Goal: Navigation & Orientation: Find specific page/section

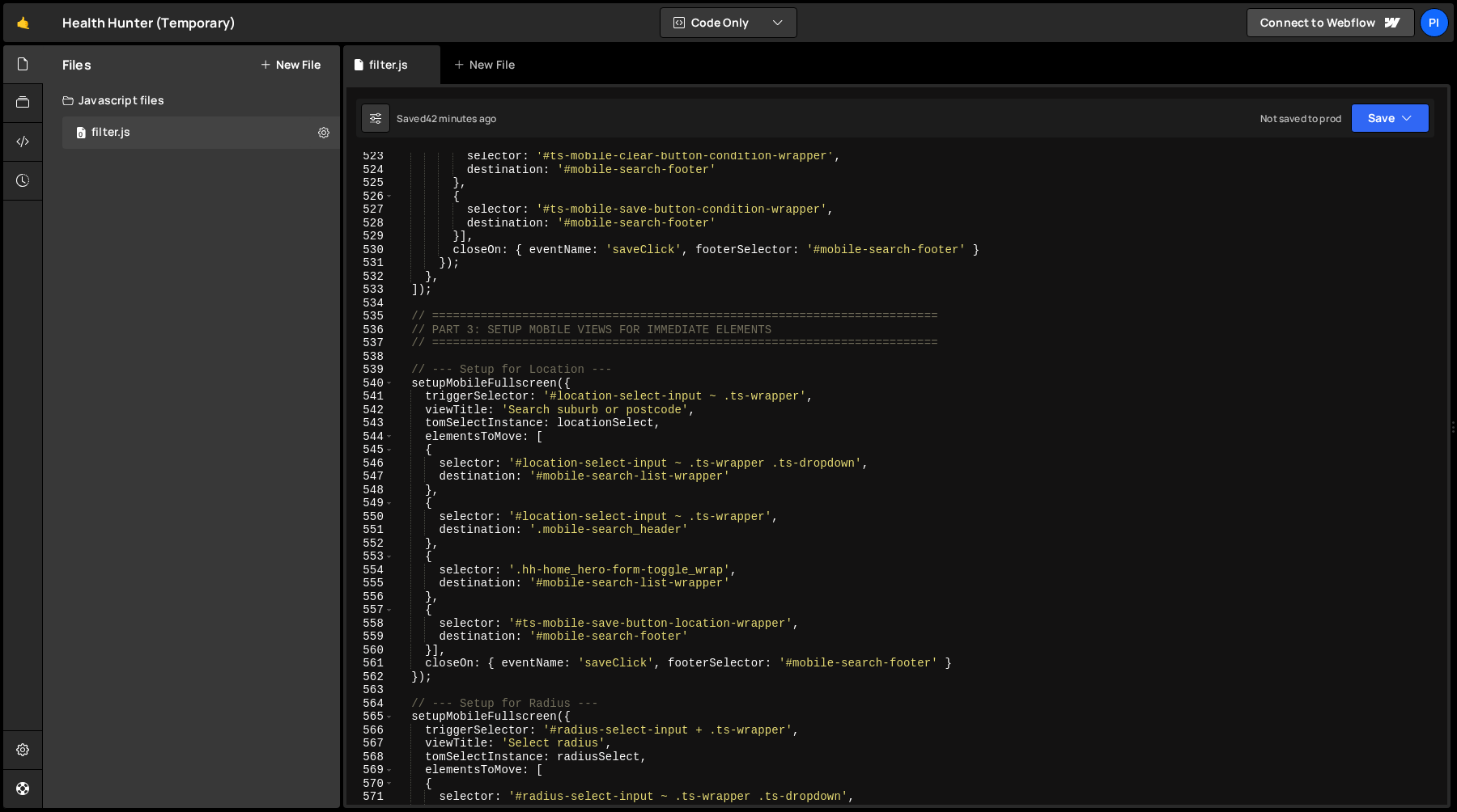
scroll to position [7022, 0]
click at [25, 27] on link "🤙" at bounding box center [23, 23] width 40 height 39
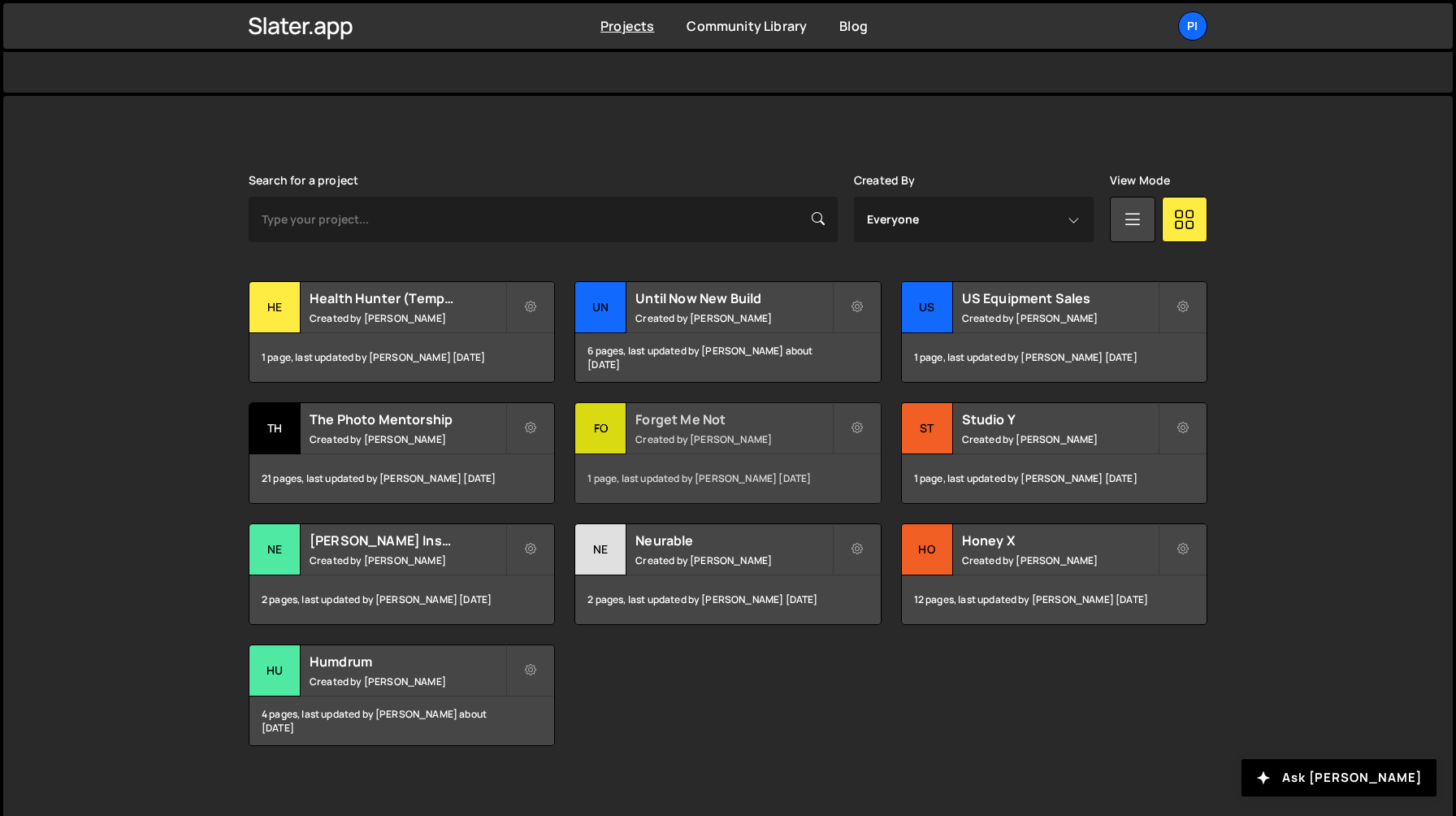
scroll to position [382, 0]
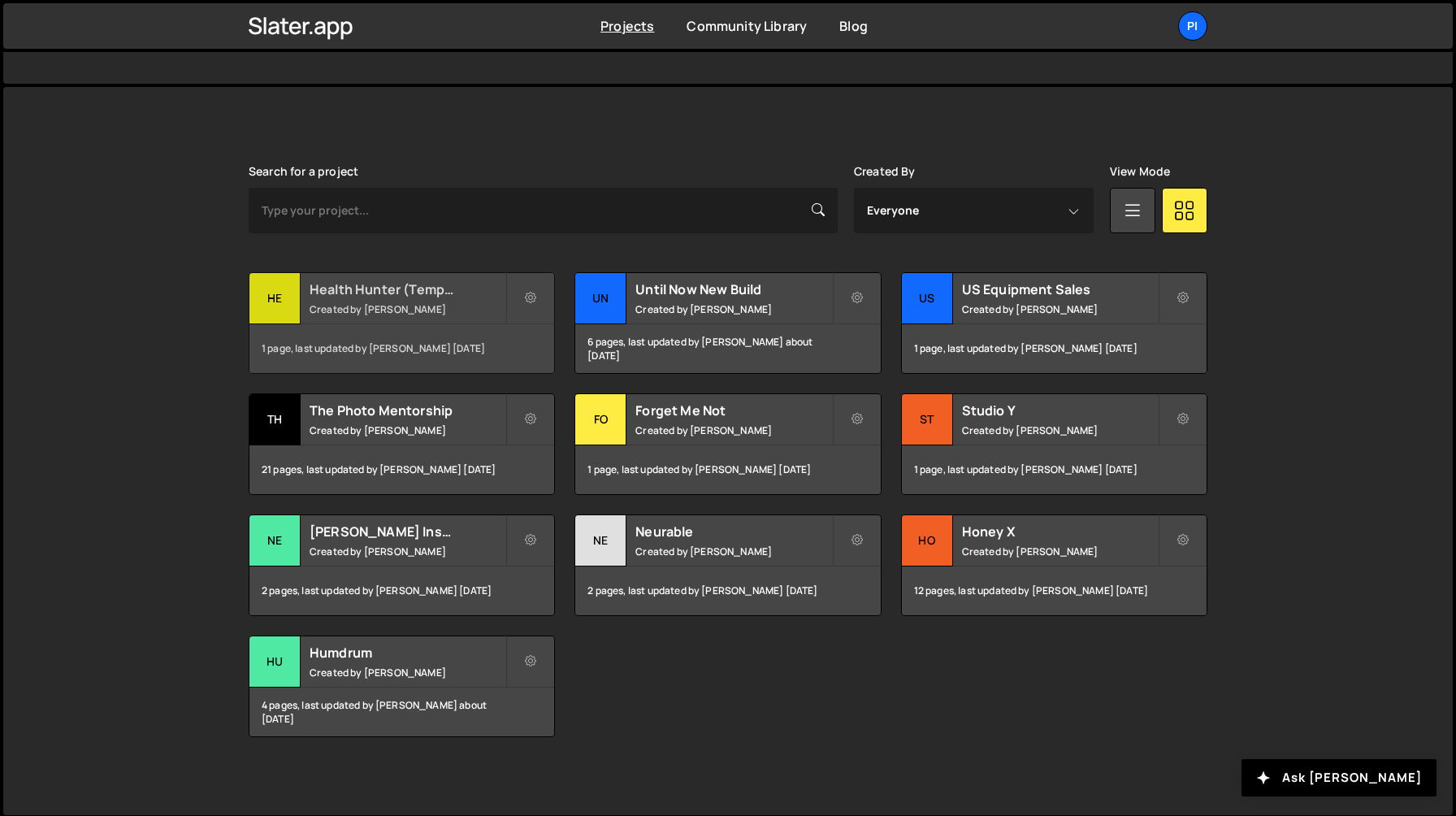
click at [425, 298] on div "Health Hunter (Temporary) Created by Richard Burles" at bounding box center [401, 298] width 305 height 51
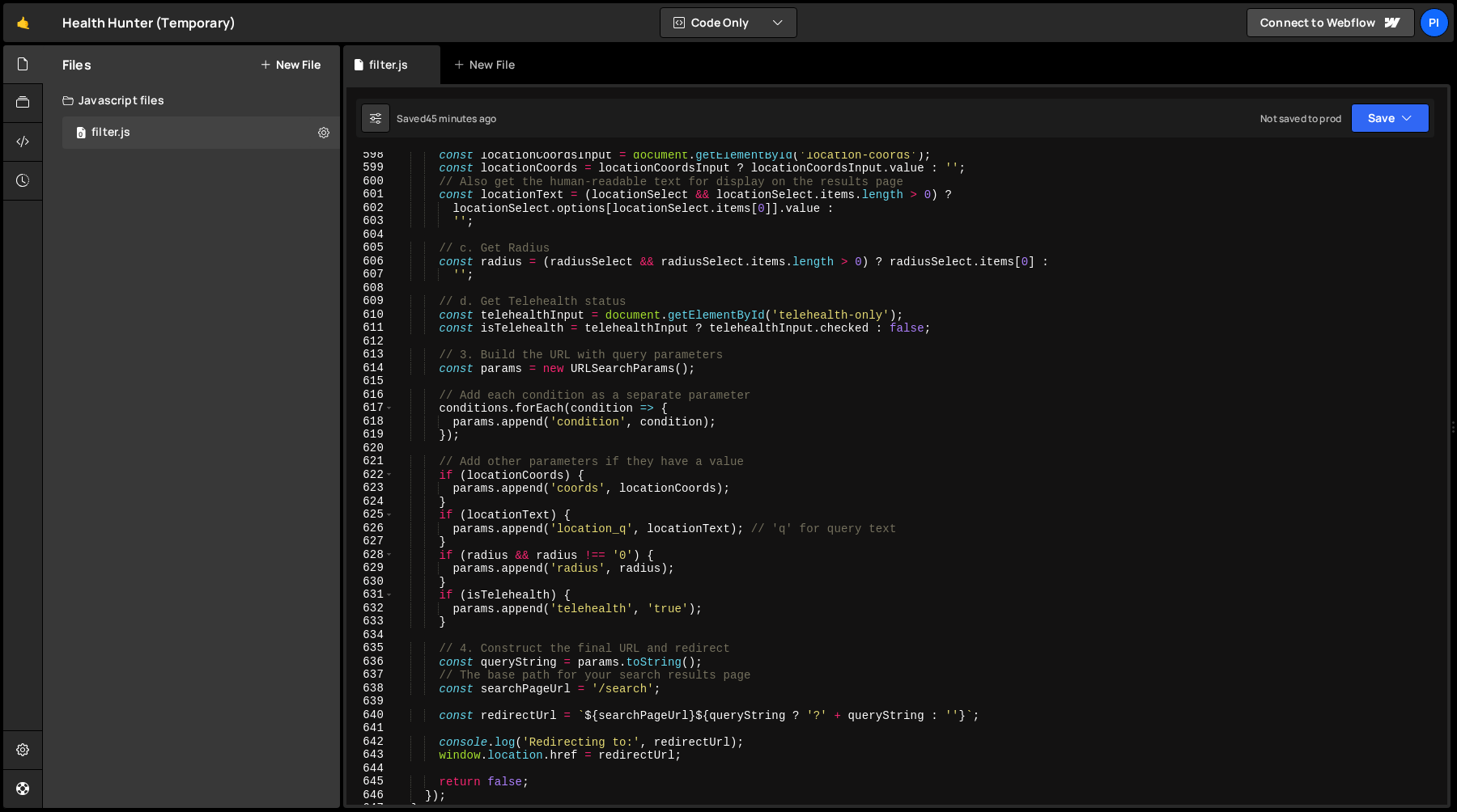
scroll to position [8381, 0]
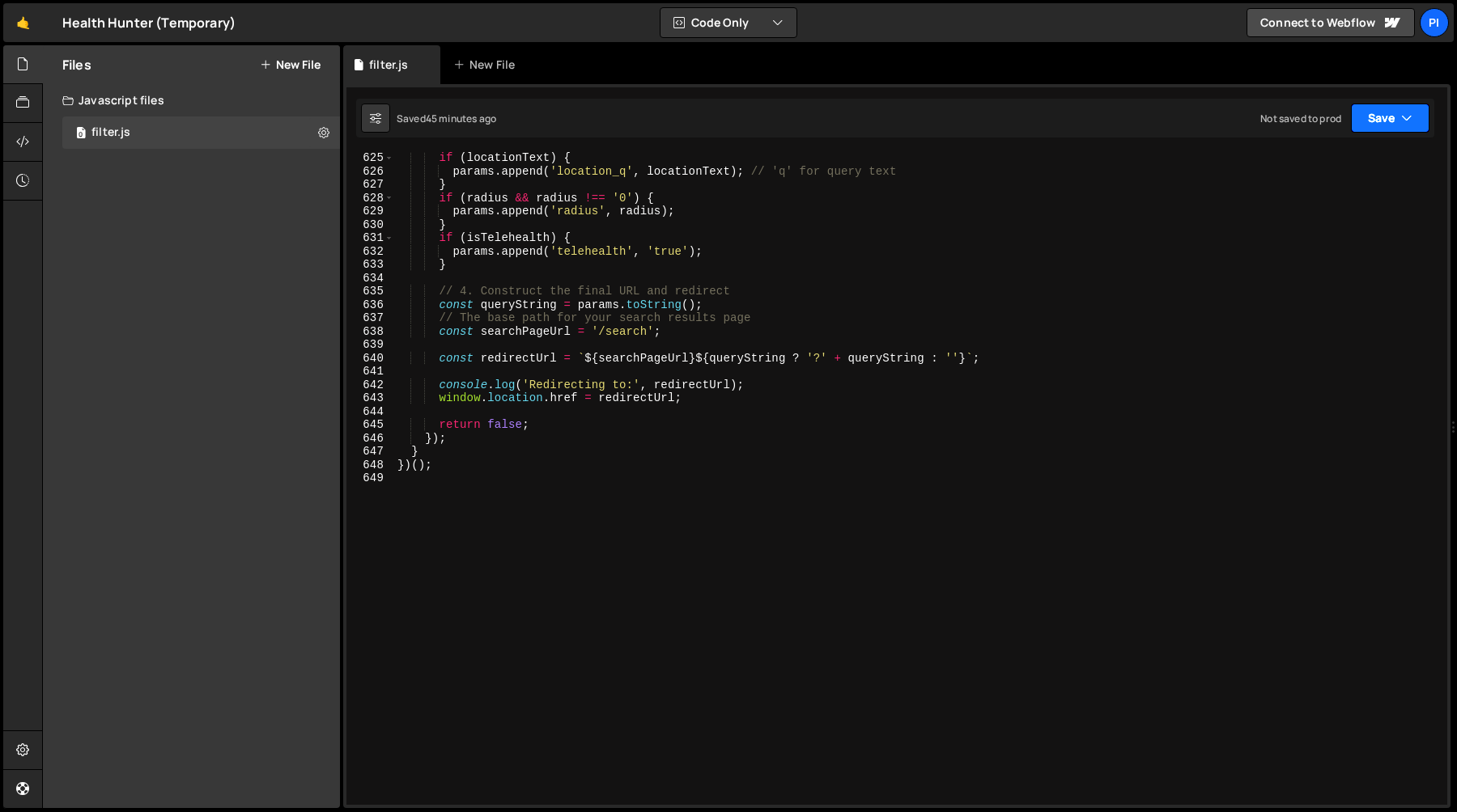
click at [1400, 118] on icon "button" at bounding box center [1406, 118] width 11 height 16
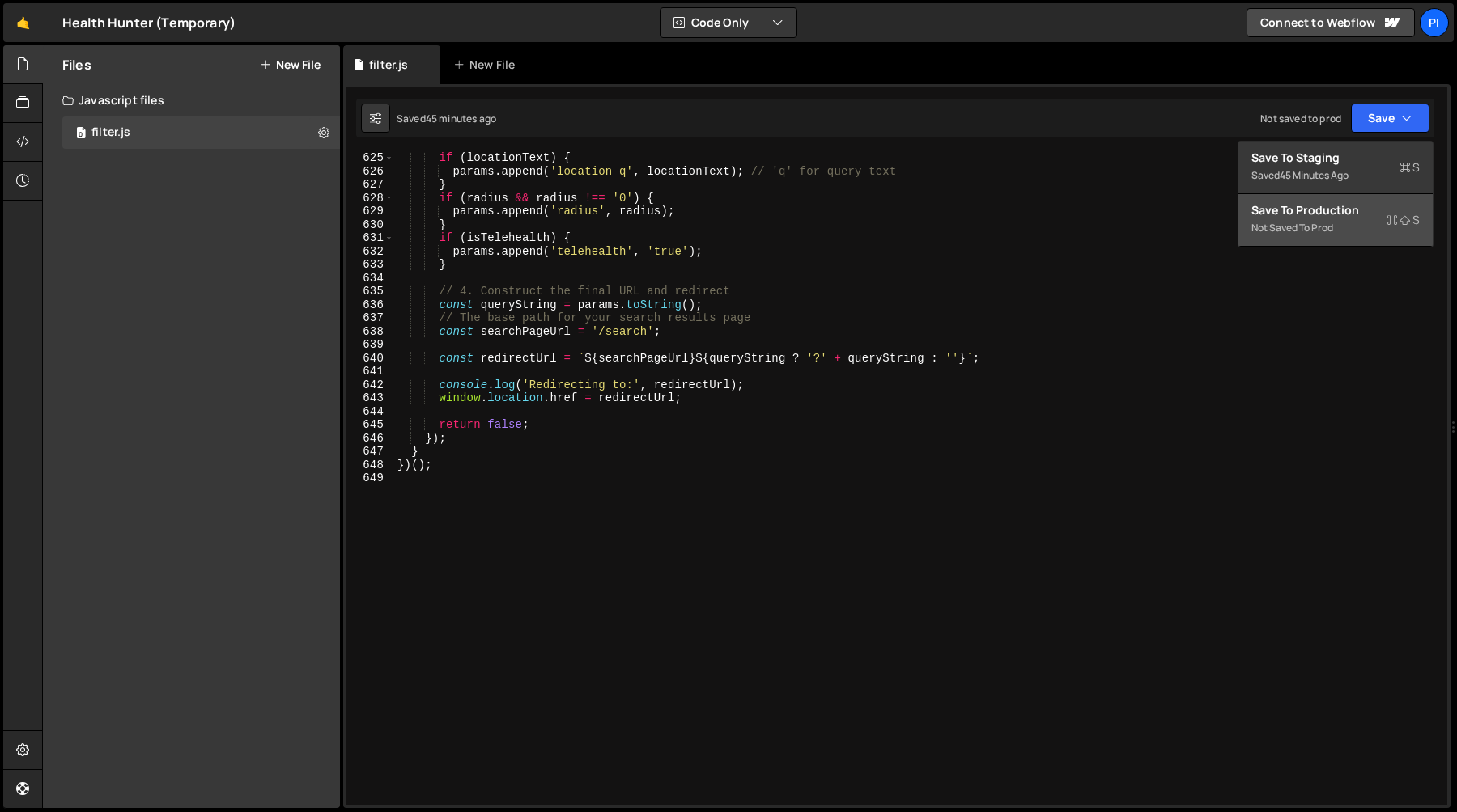
click at [1329, 220] on div "Not saved to prod" at bounding box center [1335, 228] width 168 height 19
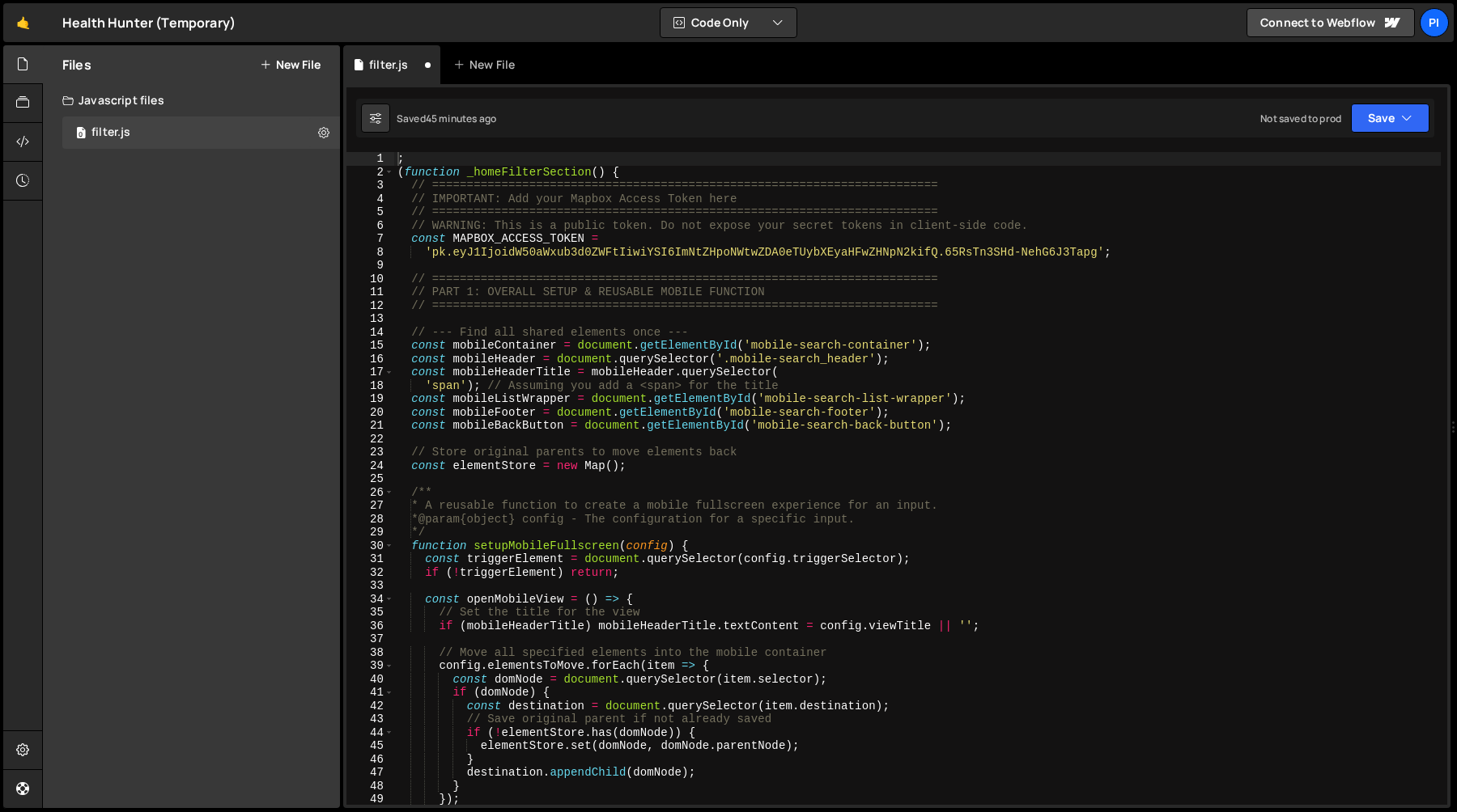
scroll to position [0, 0]
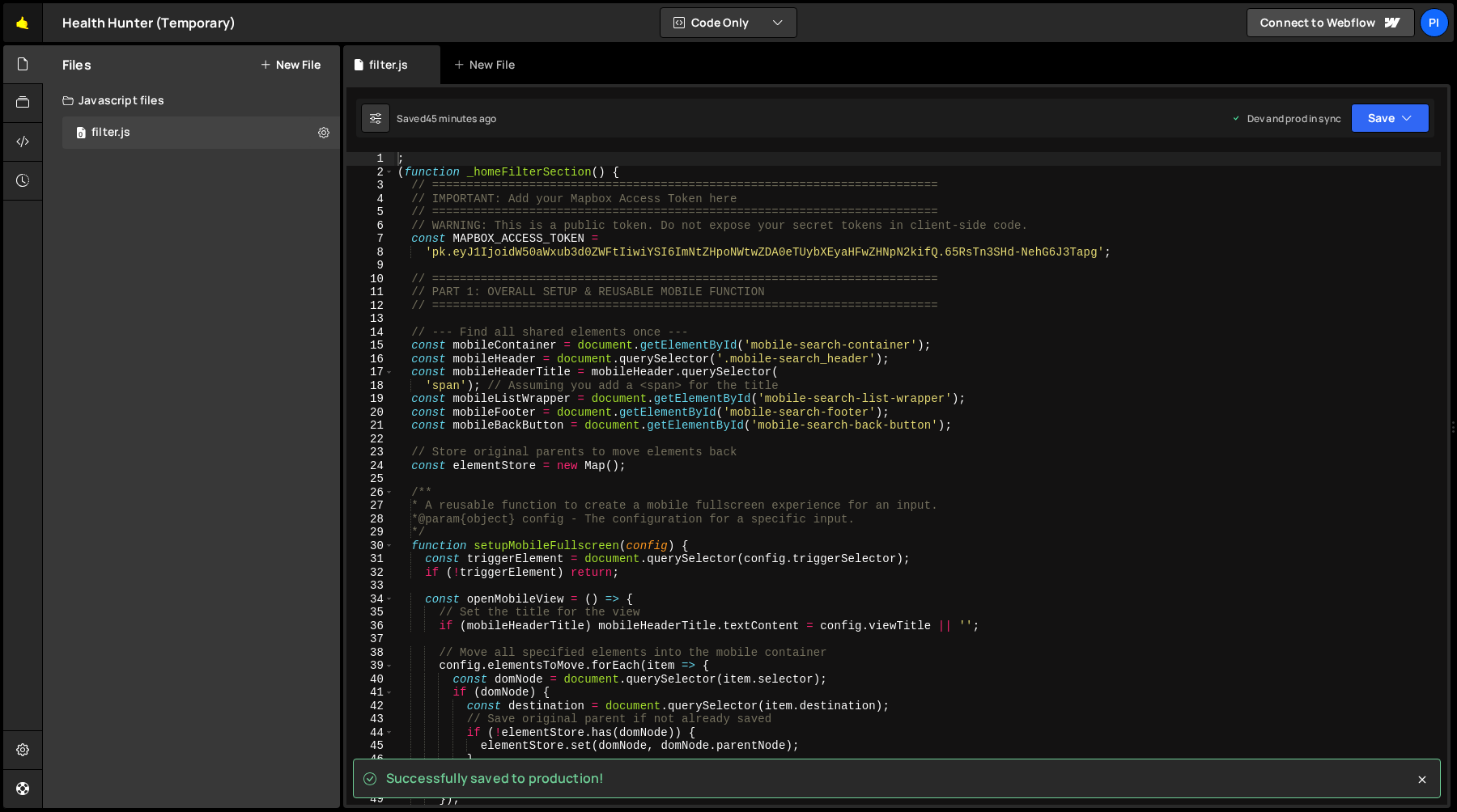
click at [24, 29] on link "🤙" at bounding box center [23, 23] width 40 height 39
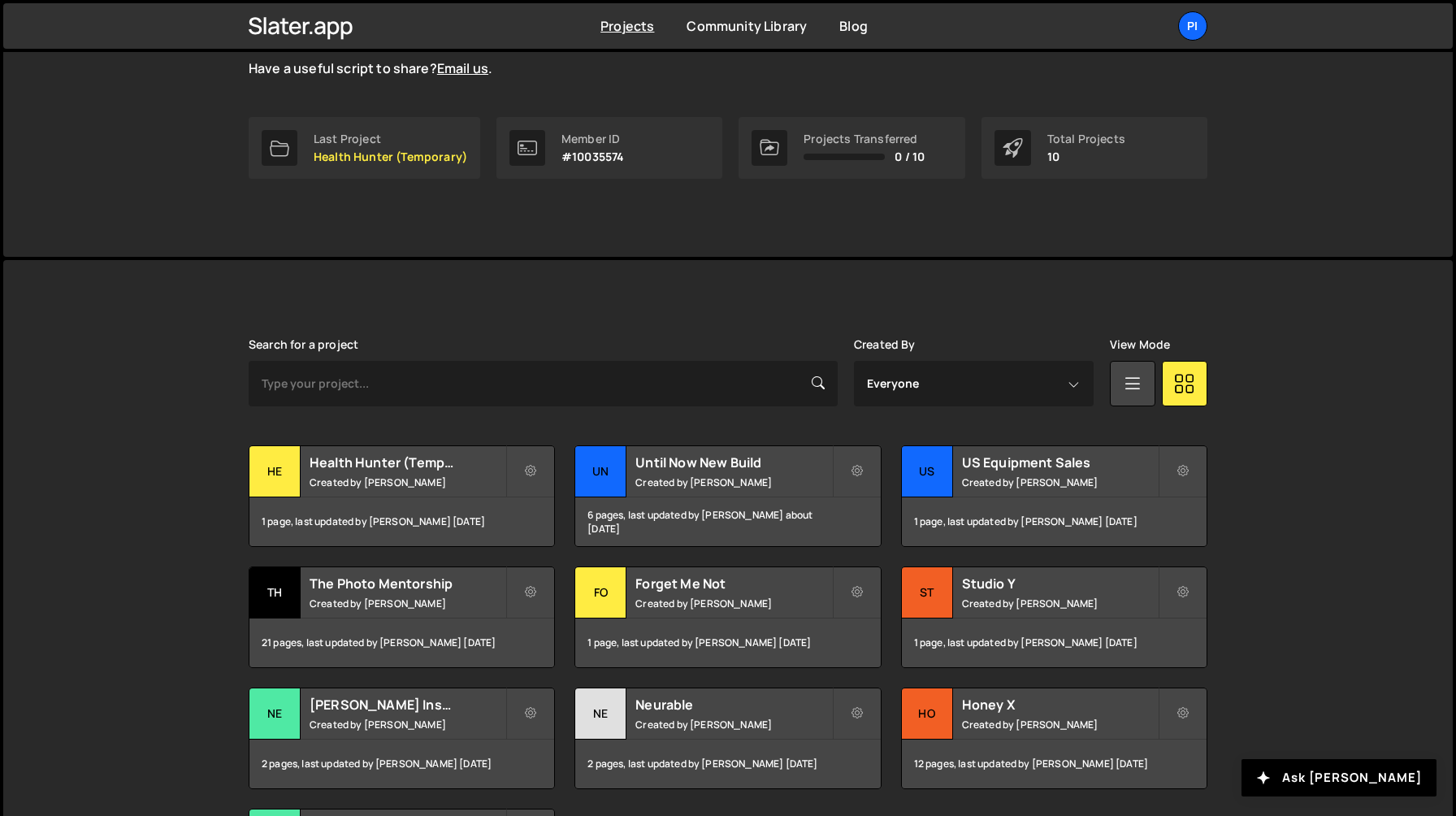
scroll to position [384, 0]
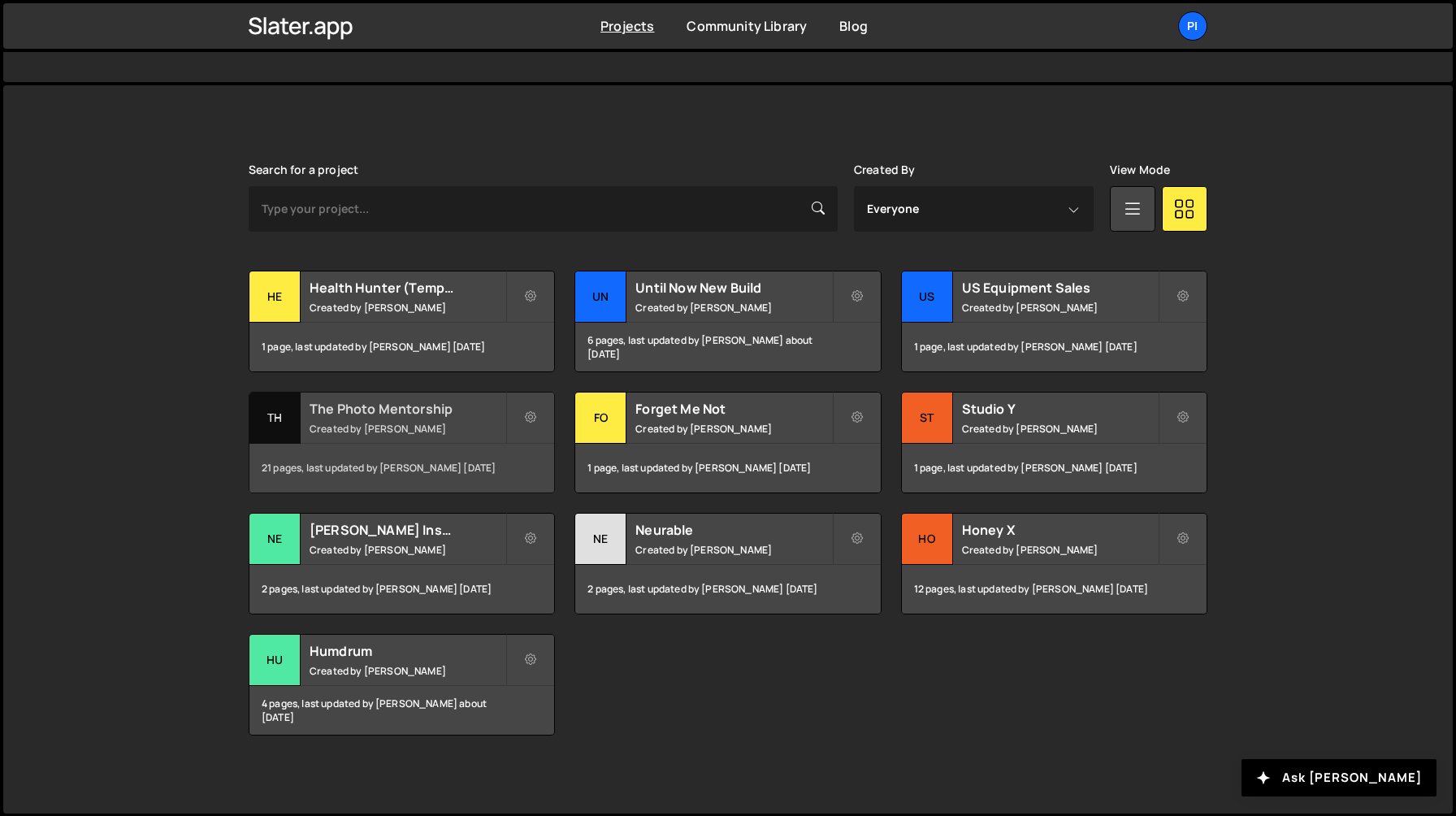
click at [446, 418] on div "The Photo Mentorship Created by Richard Burles" at bounding box center [401, 417] width 305 height 51
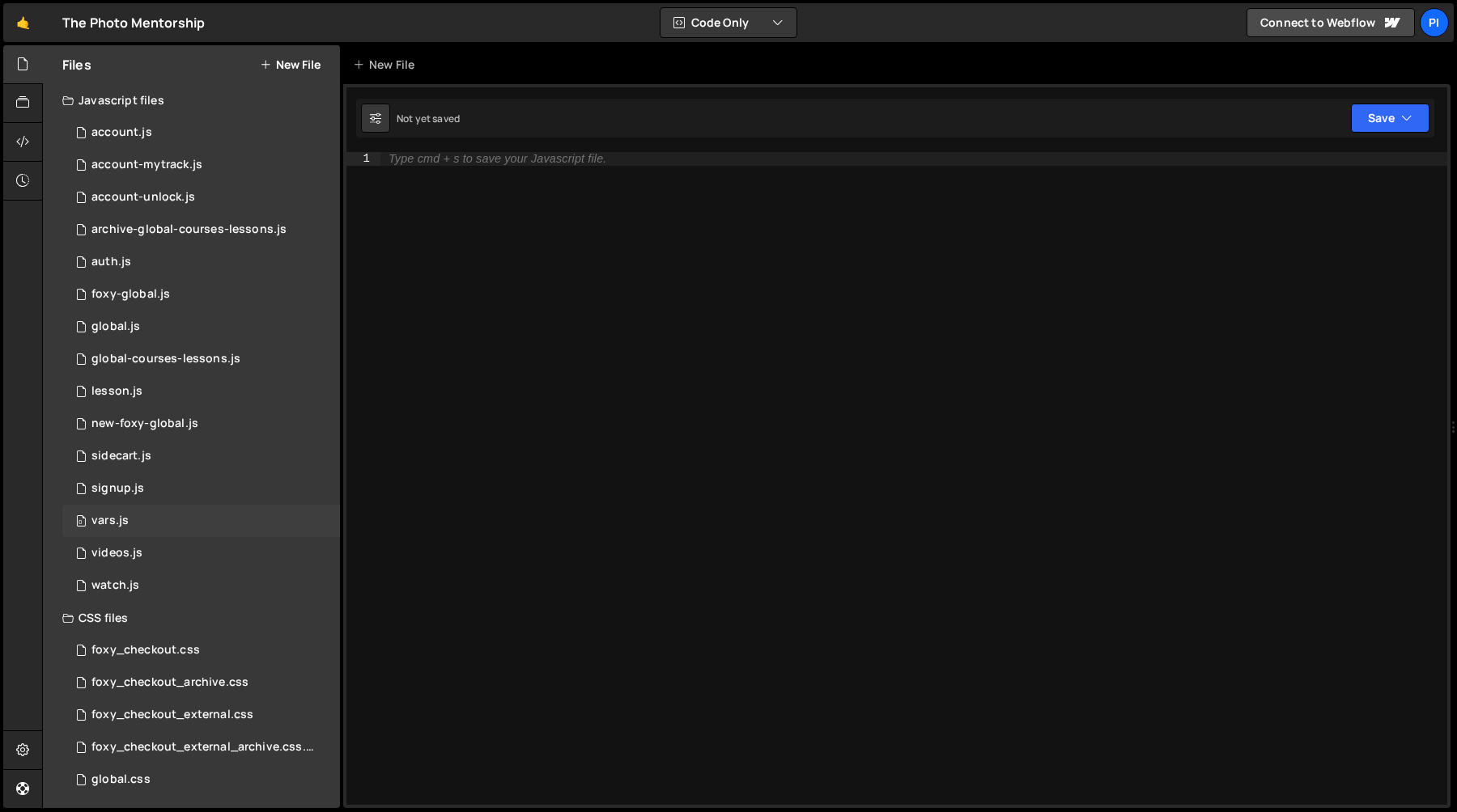
scroll to position [4, 0]
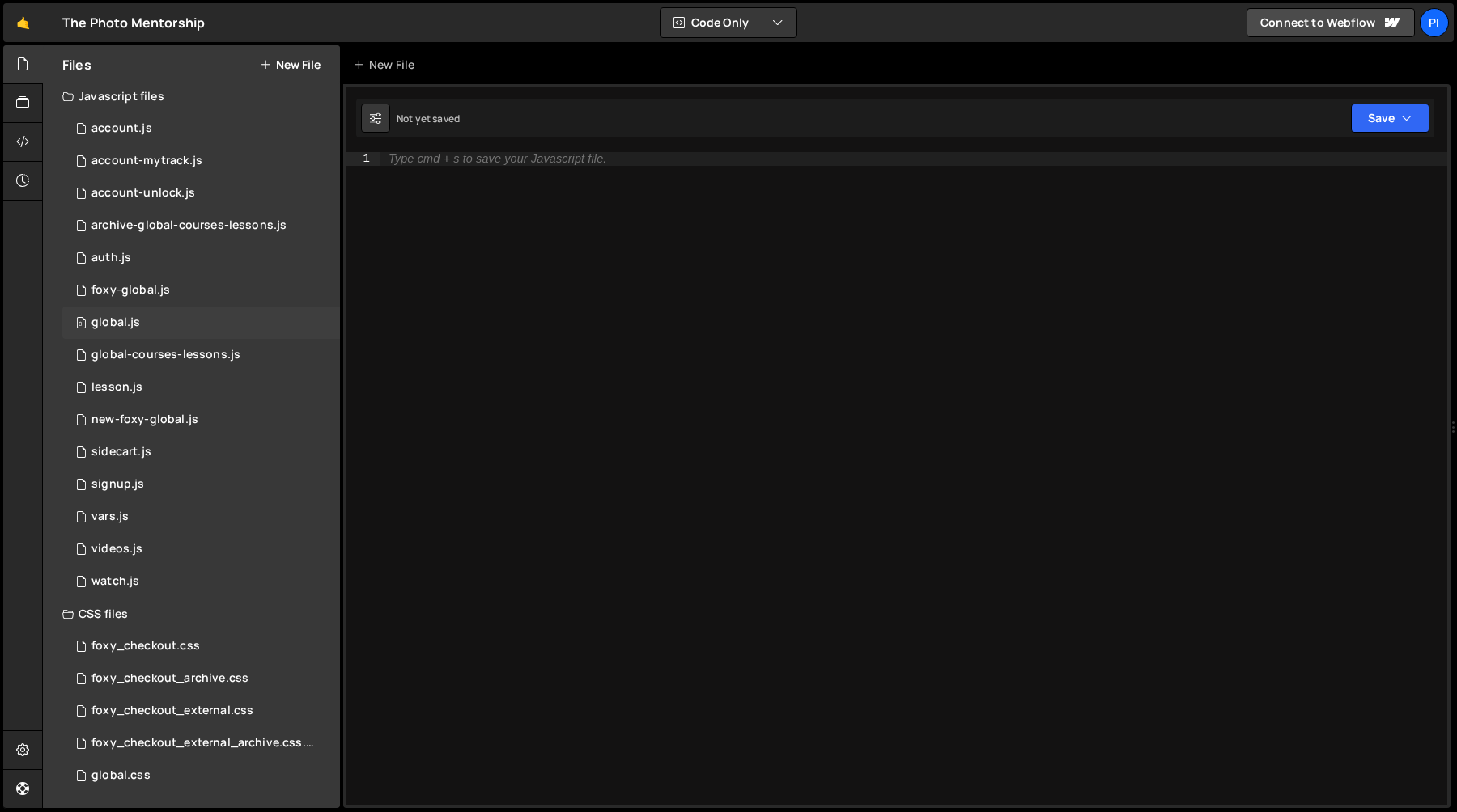
click at [184, 324] on div "0 global.js 0" at bounding box center [201, 323] width 278 height 33
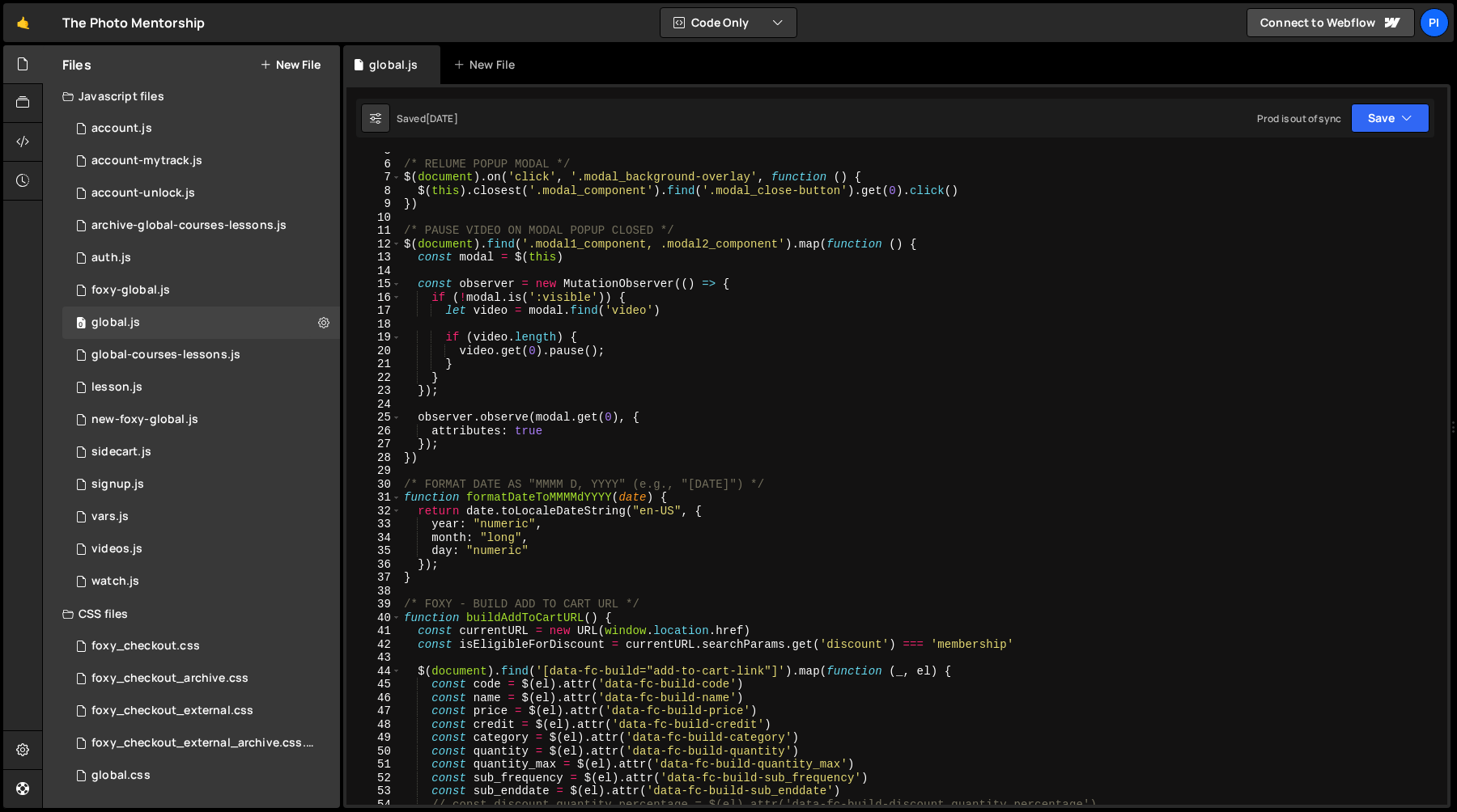
scroll to position [62, 0]
